Goal: Transaction & Acquisition: Subscribe to service/newsletter

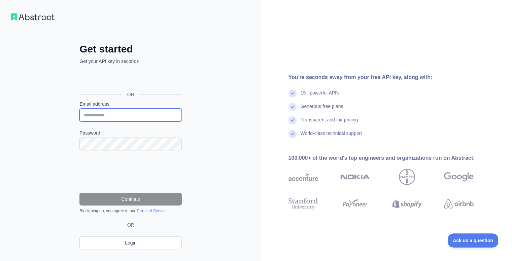
click at [142, 116] on input "Email address" at bounding box center [130, 115] width 102 height 13
paste input "**********"
type input "**********"
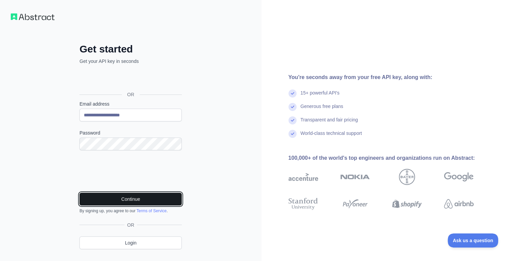
click at [128, 197] on button "Continue" at bounding box center [130, 199] width 102 height 13
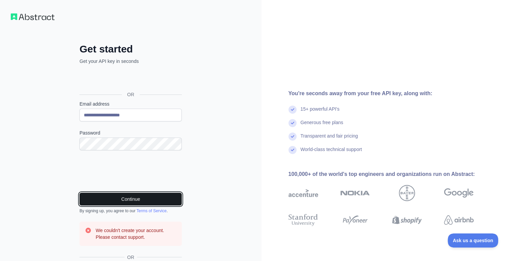
click at [158, 203] on button "Continue" at bounding box center [130, 199] width 102 height 13
click at [164, 196] on button "Continue" at bounding box center [130, 199] width 102 height 13
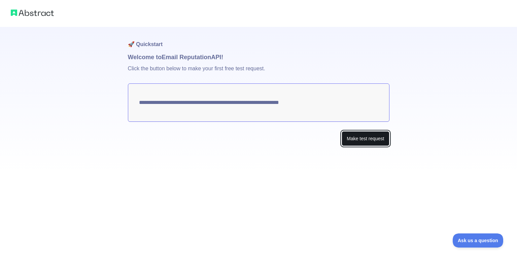
click at [358, 132] on button "Make test request" at bounding box center [365, 138] width 47 height 15
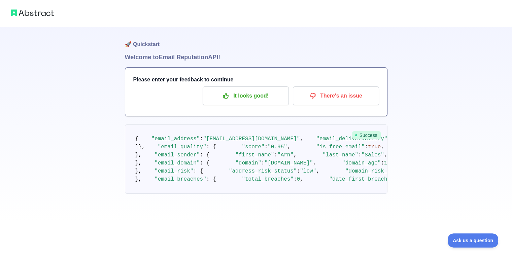
click at [358, 133] on span "Success" at bounding box center [366, 135] width 29 height 8
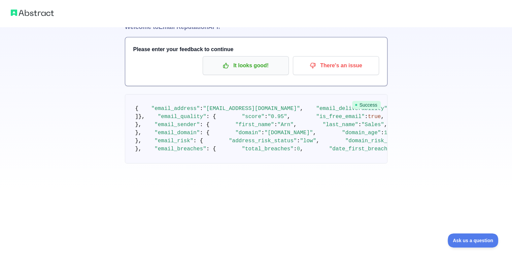
scroll to position [31, 0]
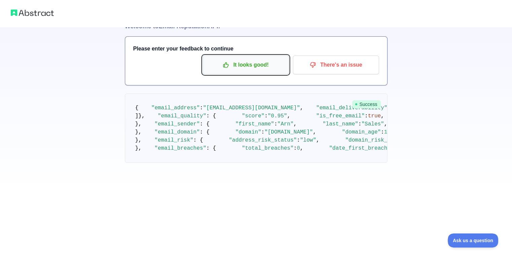
click at [248, 65] on p "It looks good!" at bounding box center [246, 64] width 76 height 11
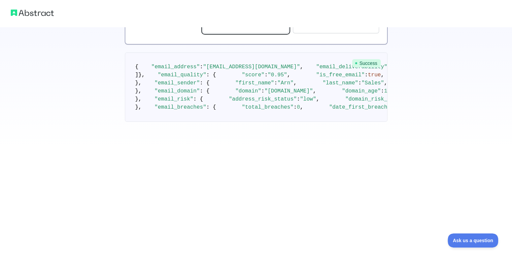
scroll to position [76, 0]
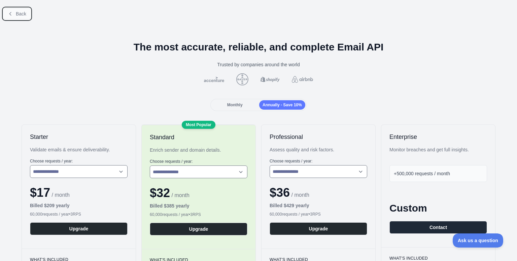
click at [21, 11] on span "Back" at bounding box center [21, 13] width 10 height 5
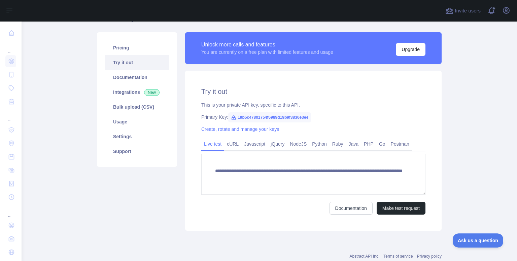
scroll to position [58, 0]
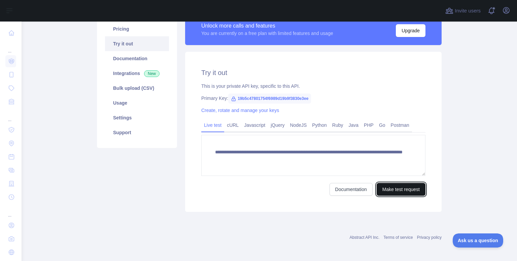
click at [405, 192] on button "Make test request" at bounding box center [401, 189] width 49 height 13
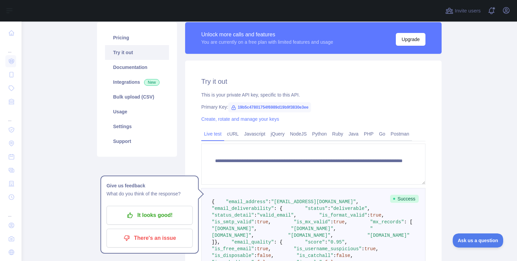
scroll to position [0, 0]
